Goal: Obtain resource: Obtain resource

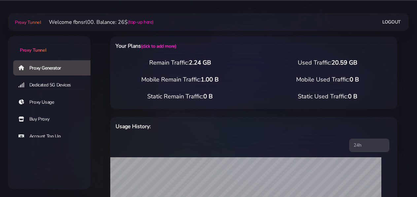
select select "static"
select select "IT"
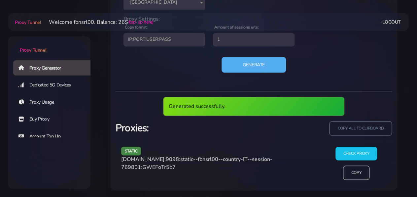
scroll to position [316, 0]
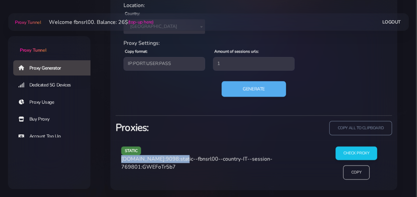
drag, startPoint x: 122, startPoint y: 158, endPoint x: 179, endPoint y: 158, distance: 57.8
click at [179, 158] on div "static [DOMAIN_NAME]:9098:static--fbnsrl00--country-IT--session-769801:GWEFoTr5…" at bounding box center [219, 165] width 205 height 38
copy span "[DOMAIN_NAME]:9098"
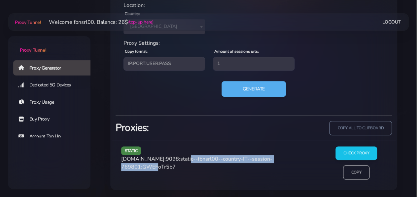
drag, startPoint x: 180, startPoint y: 159, endPoint x: 160, endPoint y: 165, distance: 21.2
click at [160, 165] on span "[DOMAIN_NAME]:9098:static--fbnsrl00--country-IT--session-769801:GWEFoTr5b7" at bounding box center [196, 162] width 151 height 15
copy span "static--fbnsrl00--country-IT--session-769801"
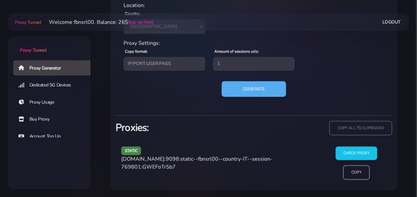
click at [173, 167] on span "[DOMAIN_NAME]:9098:static--fbnsrl00--country-IT--session-769801:GWEFoTr5b7" at bounding box center [196, 162] width 151 height 15
copy span "GWEFoTr5b7"
